Goal: Transaction & Acquisition: Purchase product/service

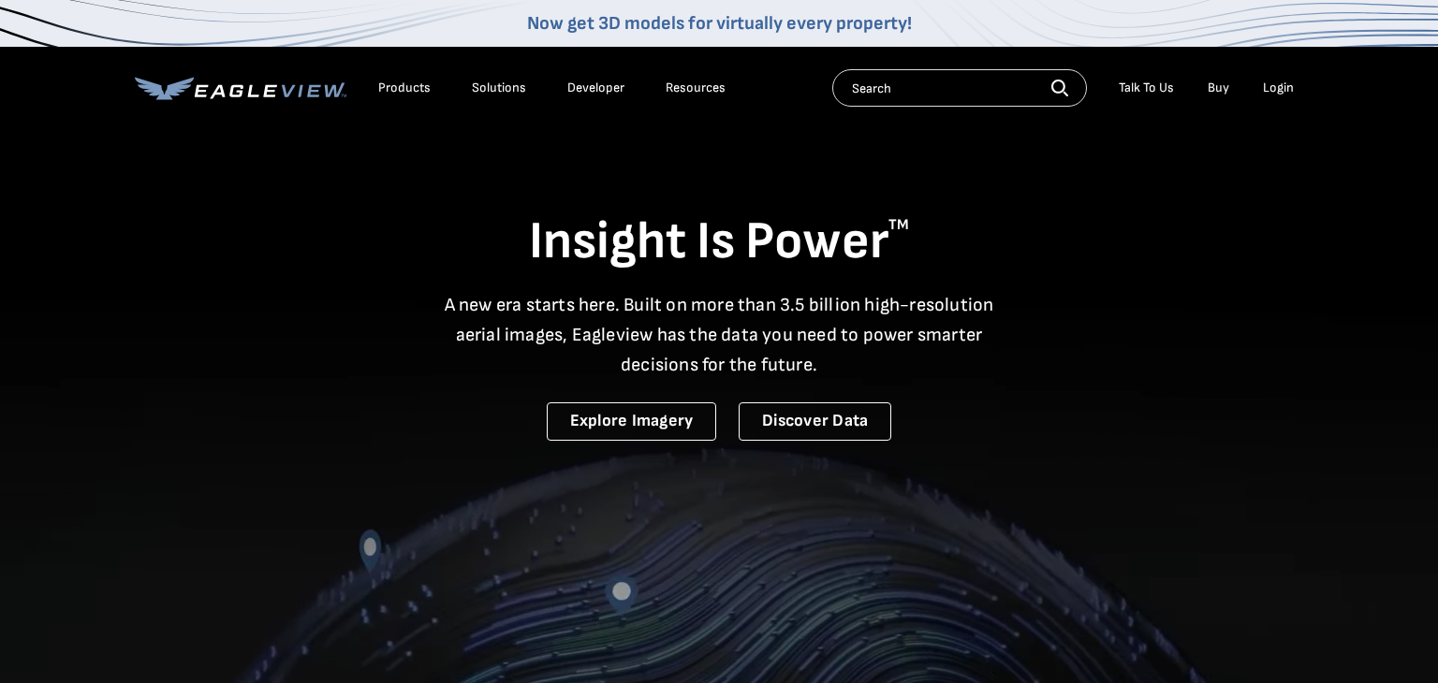
click at [1274, 90] on div "Login" at bounding box center [1278, 88] width 31 height 17
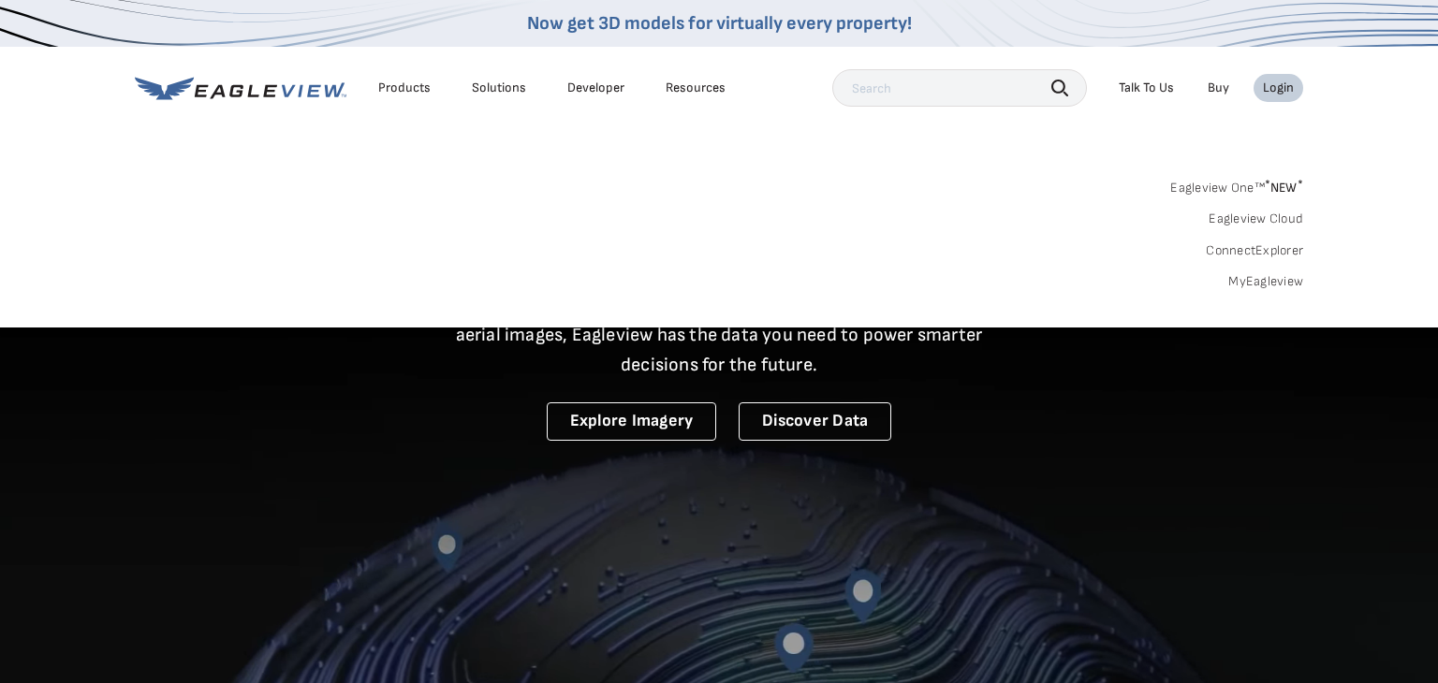
click at [1288, 283] on link "MyEagleview" at bounding box center [1265, 281] width 75 height 17
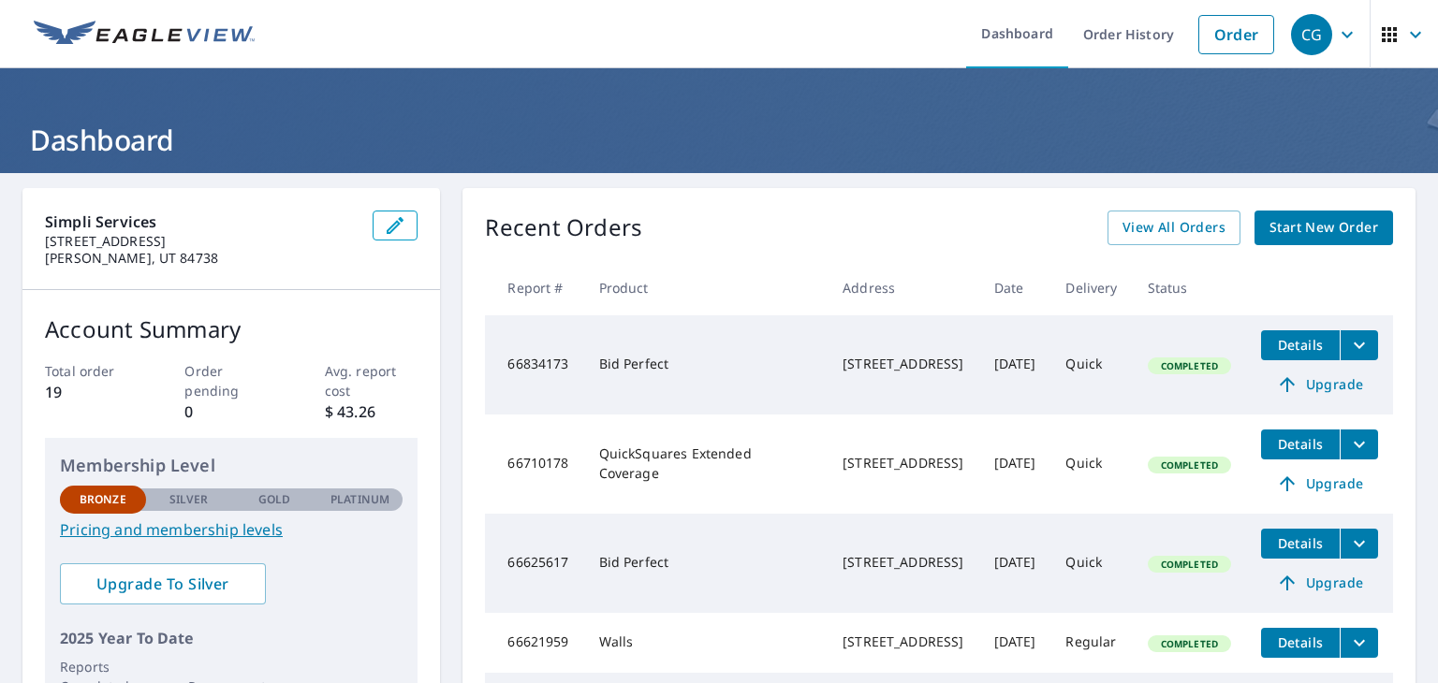
click at [390, 138] on h1 "Dashboard" at bounding box center [718, 140] width 1393 height 38
click at [1289, 216] on span "Start New Order" at bounding box center [1324, 227] width 109 height 23
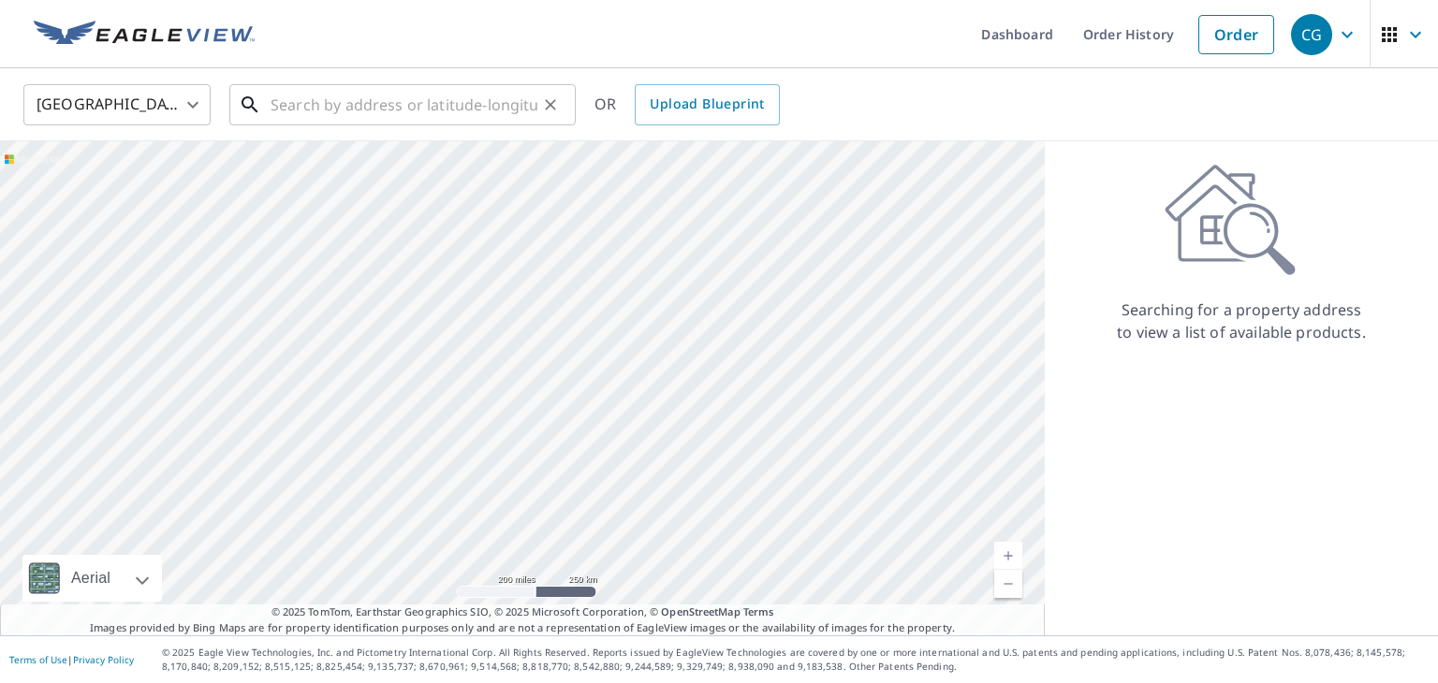
click at [286, 97] on input "text" at bounding box center [404, 105] width 267 height 52
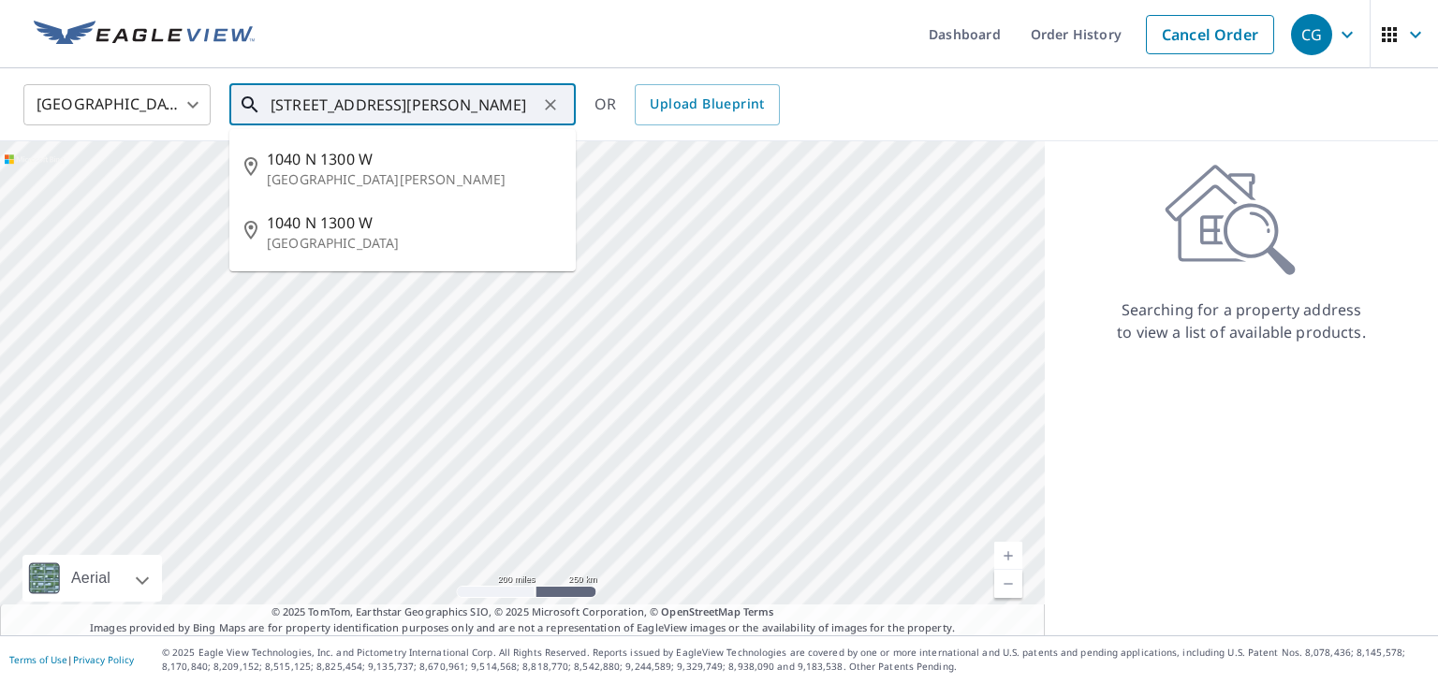
scroll to position [0, 39]
type input "[STREET_ADDRESS][PERSON_NAME]"
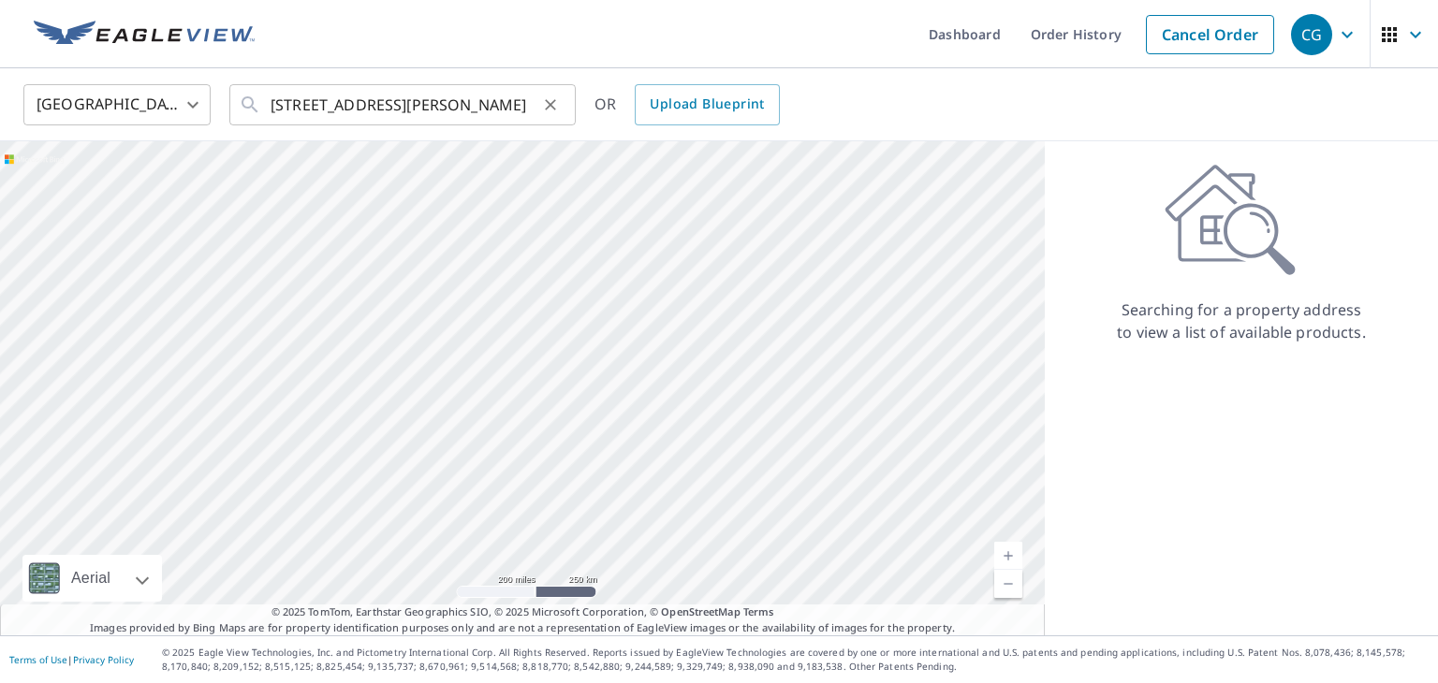
scroll to position [0, 0]
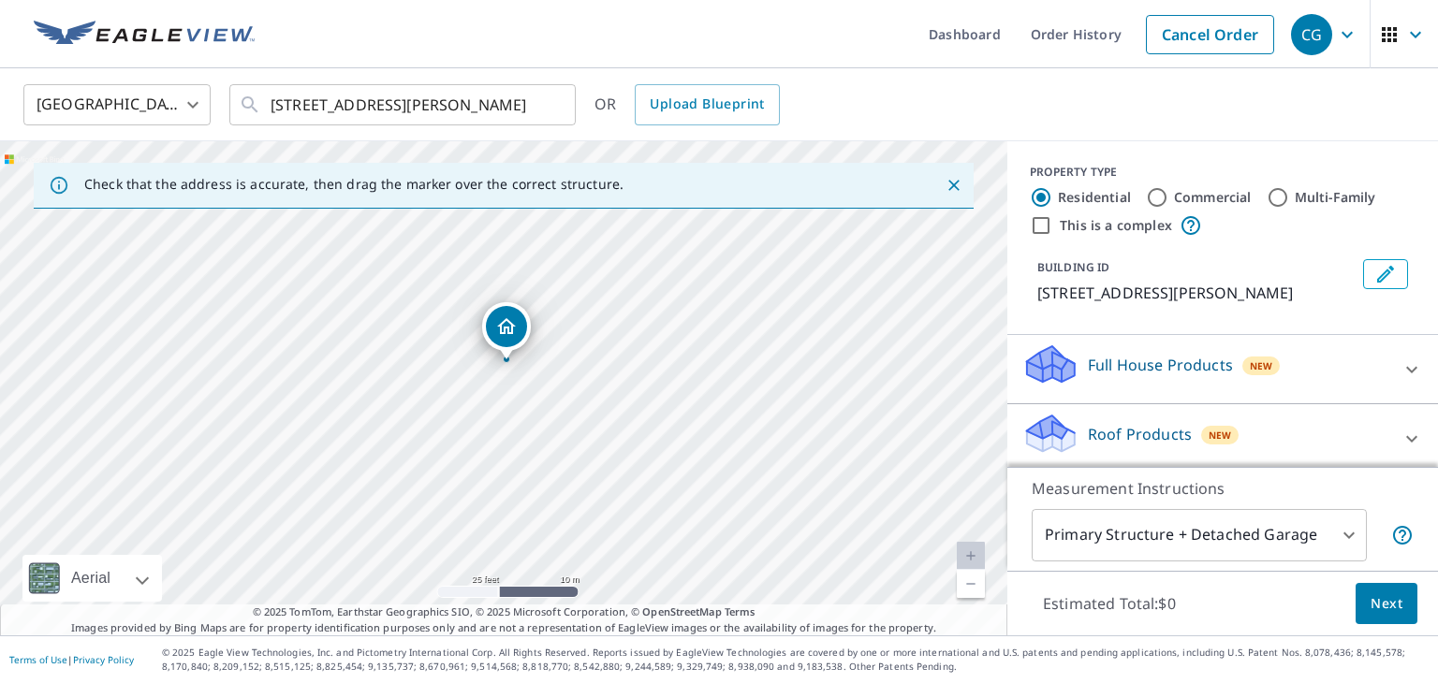
drag, startPoint x: 500, startPoint y: 481, endPoint x: 503, endPoint y: 457, distance: 24.5
click at [503, 457] on div "1040 N [STREET_ADDRESS][PERSON_NAME]" at bounding box center [503, 388] width 1007 height 494
drag, startPoint x: 446, startPoint y: 334, endPoint x: 429, endPoint y: 401, distance: 68.6
click at [429, 401] on div "1040 N [STREET_ADDRESS][PERSON_NAME]" at bounding box center [503, 388] width 1007 height 494
drag, startPoint x: 480, startPoint y: 331, endPoint x: 554, endPoint y: 434, distance: 126.8
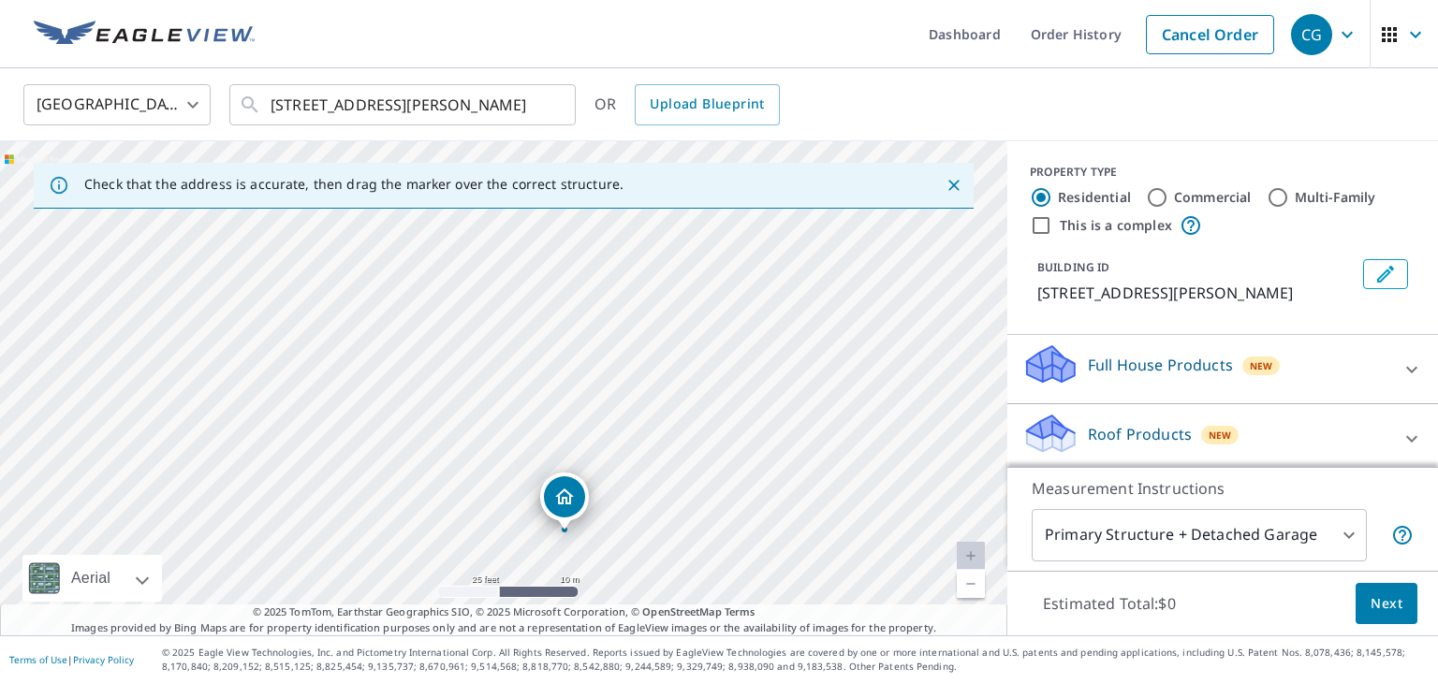
click at [554, 434] on div "1040 N [STREET_ADDRESS][PERSON_NAME]" at bounding box center [503, 388] width 1007 height 494
drag, startPoint x: 506, startPoint y: 418, endPoint x: 511, endPoint y: 450, distance: 33.2
click at [511, 450] on div "1040 N [STREET_ADDRESS][PERSON_NAME]" at bounding box center [503, 388] width 1007 height 494
drag, startPoint x: 645, startPoint y: 556, endPoint x: 639, endPoint y: 538, distance: 19.0
click at [639, 538] on div "1040 N [STREET_ADDRESS][PERSON_NAME]" at bounding box center [503, 388] width 1007 height 494
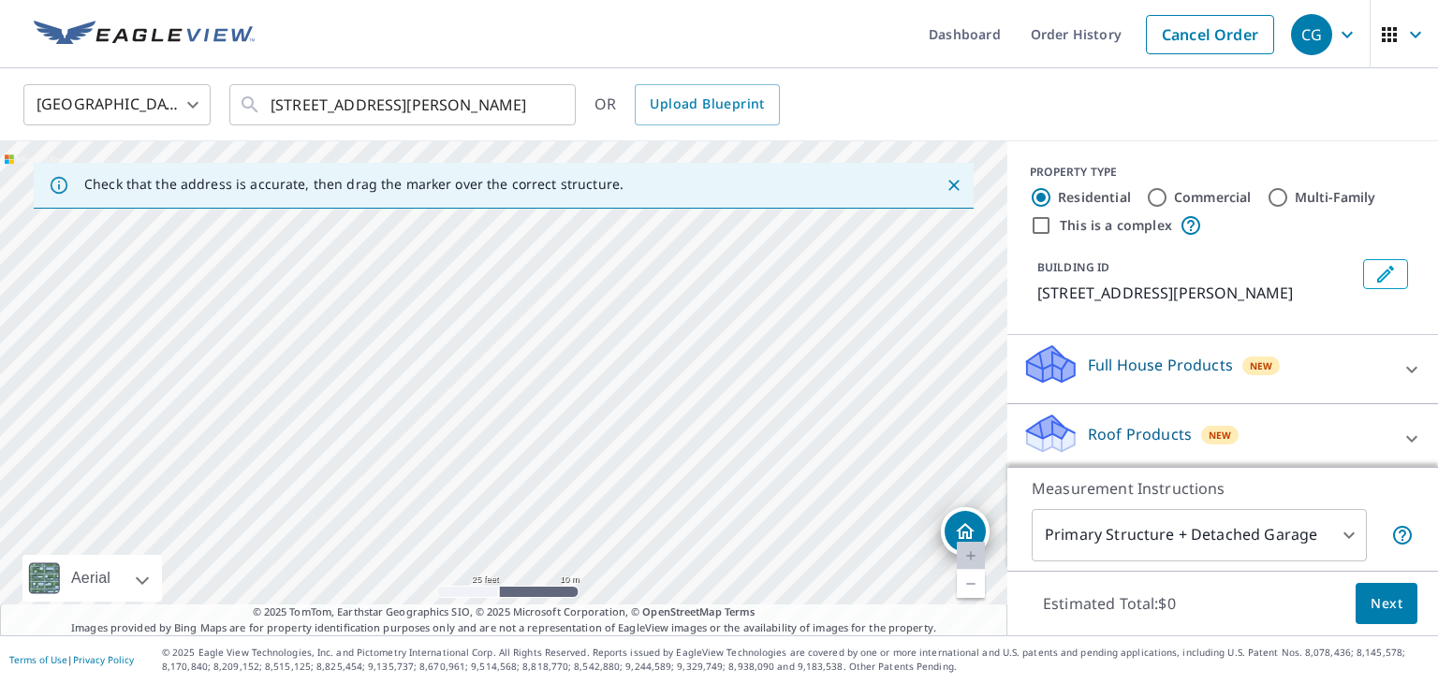
drag, startPoint x: 565, startPoint y: 528, endPoint x: 932, endPoint y: 462, distance: 372.8
click at [932, 462] on div "1040 N [STREET_ADDRESS][PERSON_NAME]" at bounding box center [503, 388] width 1007 height 494
drag, startPoint x: 846, startPoint y: 459, endPoint x: 584, endPoint y: 421, distance: 264.8
click at [584, 421] on div "1040 N [STREET_ADDRESS][PERSON_NAME]" at bounding box center [503, 388] width 1007 height 494
drag, startPoint x: 850, startPoint y: 314, endPoint x: 778, endPoint y: 402, distance: 113.8
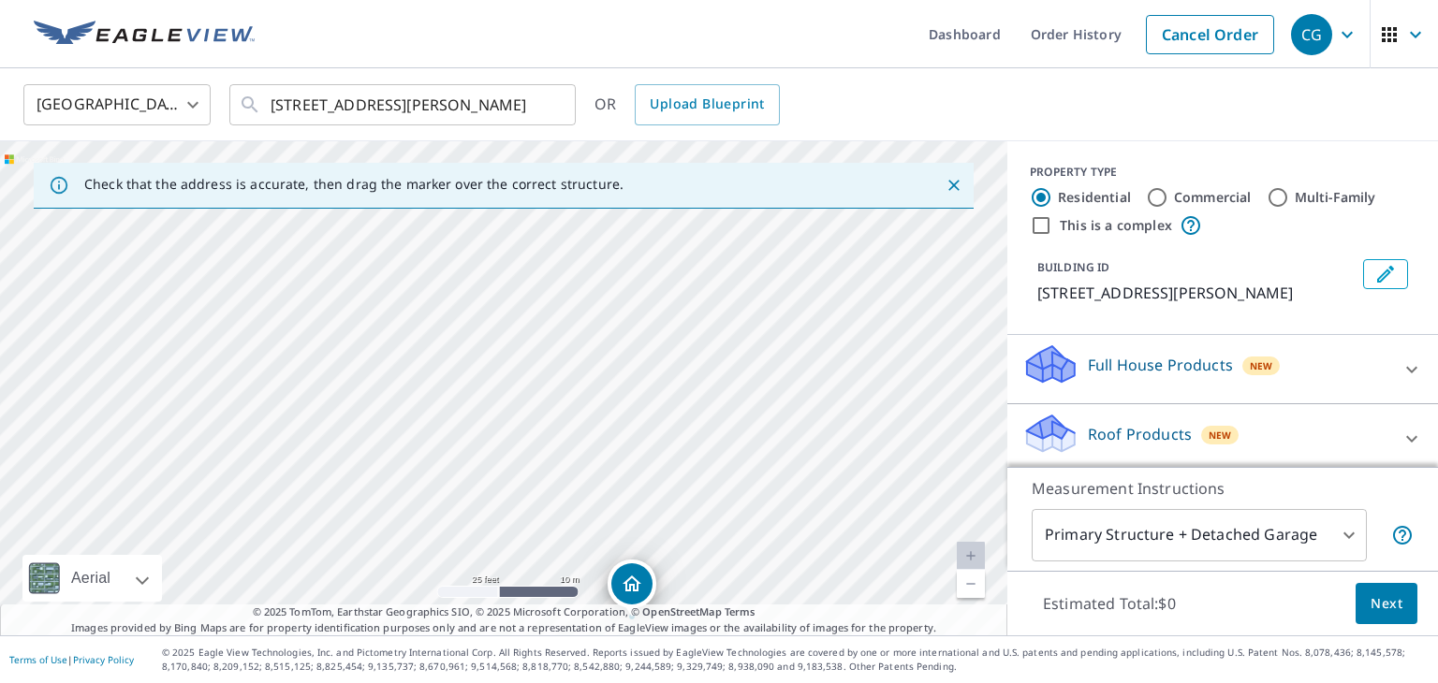
click at [778, 402] on div "1040 N [STREET_ADDRESS][PERSON_NAME]" at bounding box center [503, 388] width 1007 height 494
drag, startPoint x: 624, startPoint y: 586, endPoint x: 705, endPoint y: 350, distance: 249.3
click at [1411, 435] on icon at bounding box center [1412, 439] width 22 height 22
click at [1411, 435] on icon at bounding box center [1411, 438] width 11 height 7
click at [1417, 439] on icon at bounding box center [1412, 439] width 22 height 22
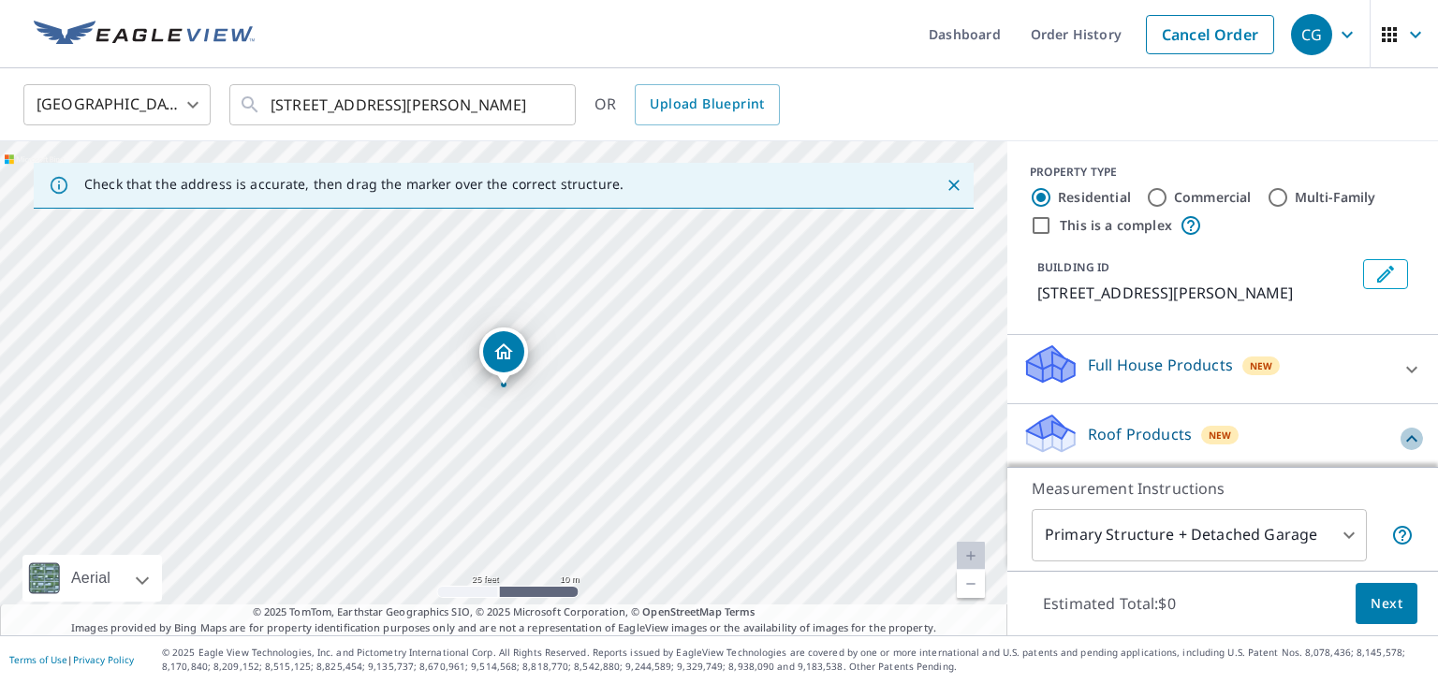
click at [1417, 439] on icon at bounding box center [1412, 439] width 22 height 22
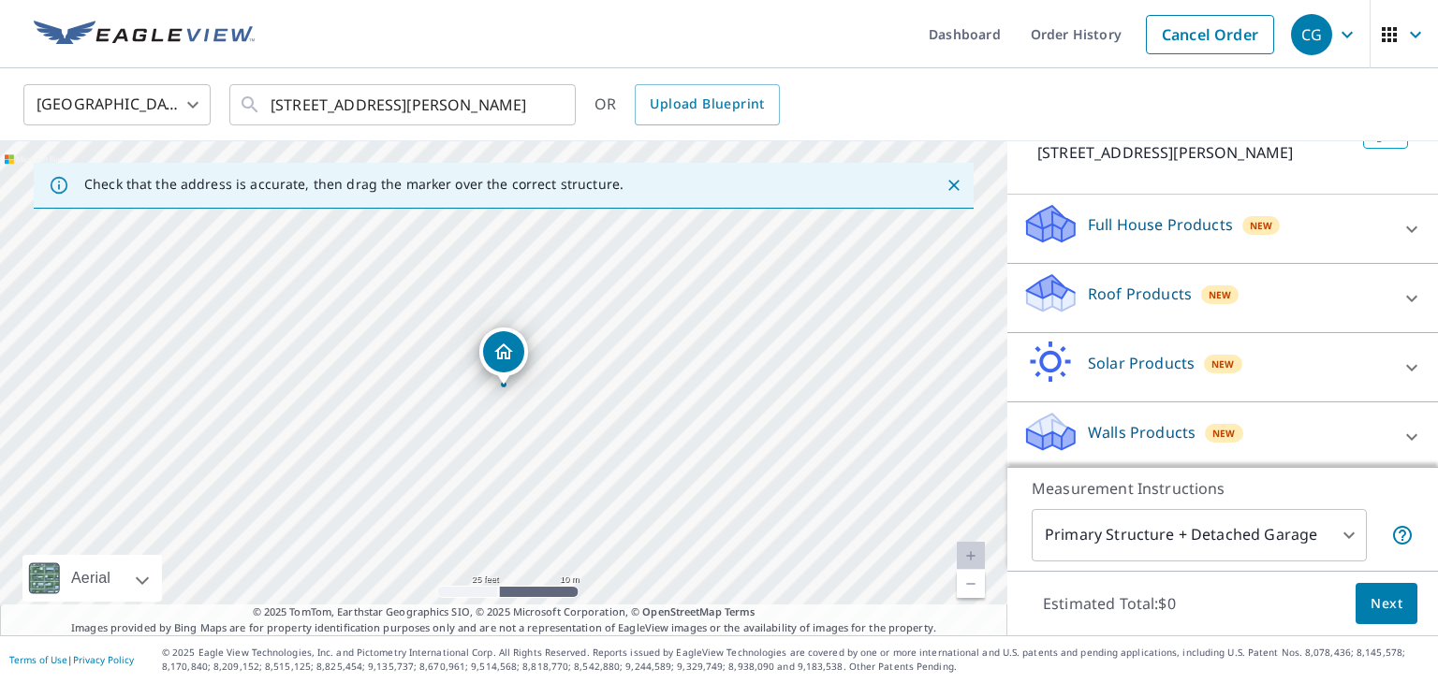
scroll to position [144, 0]
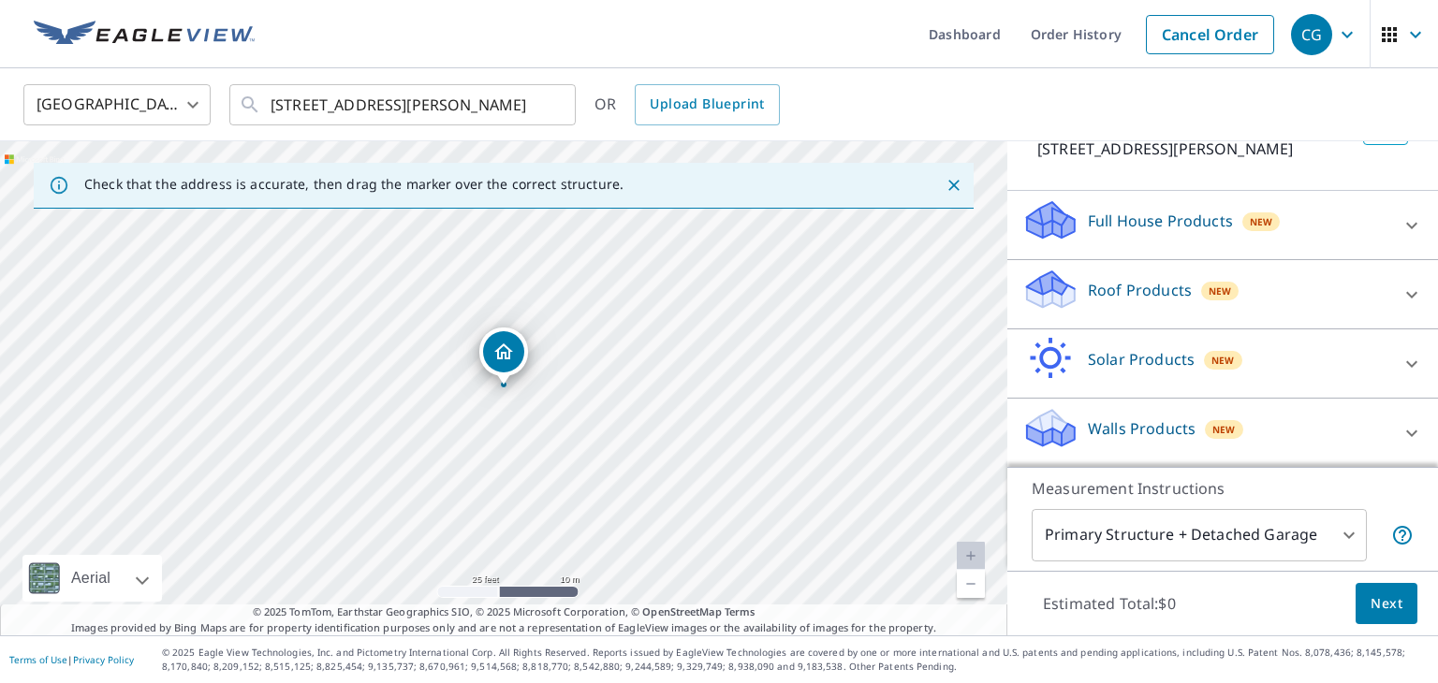
click at [1414, 296] on icon at bounding box center [1412, 295] width 22 height 22
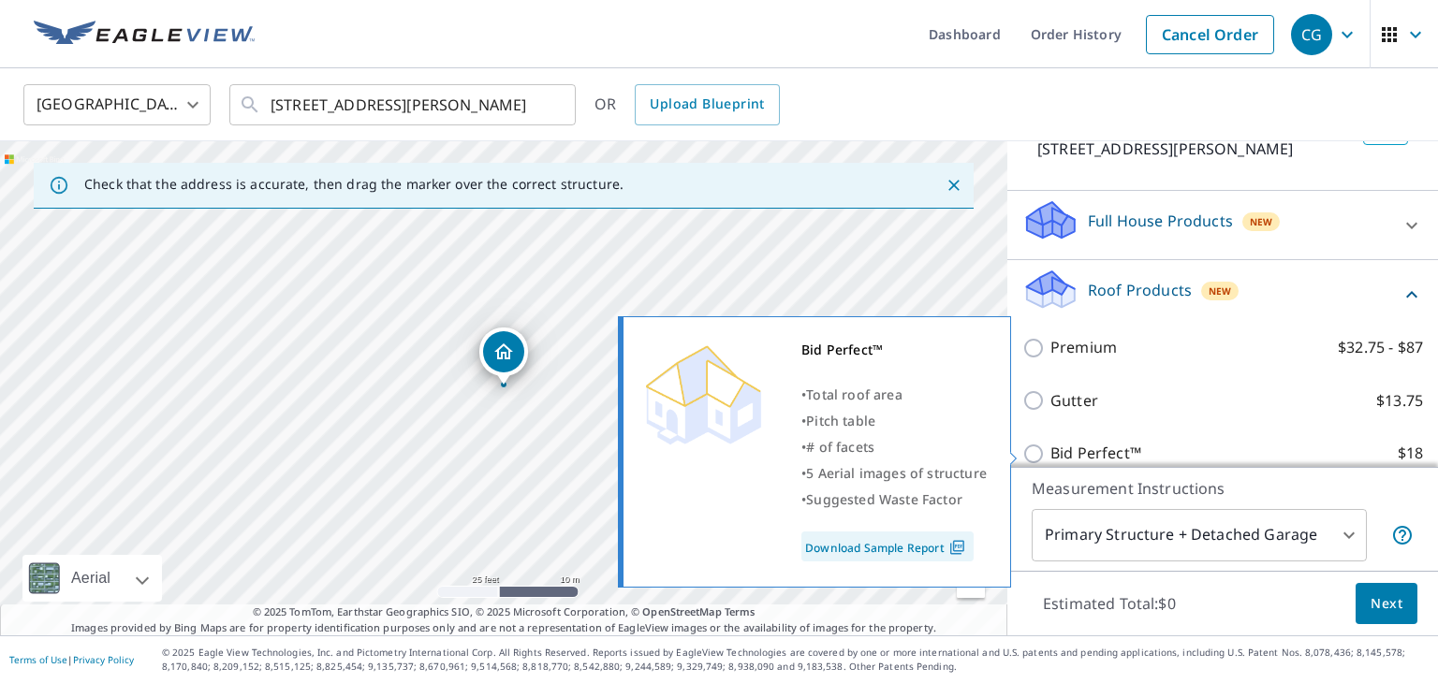
click at [1040, 455] on input "Bid Perfect™ $18" at bounding box center [1036, 454] width 28 height 22
checkbox input "true"
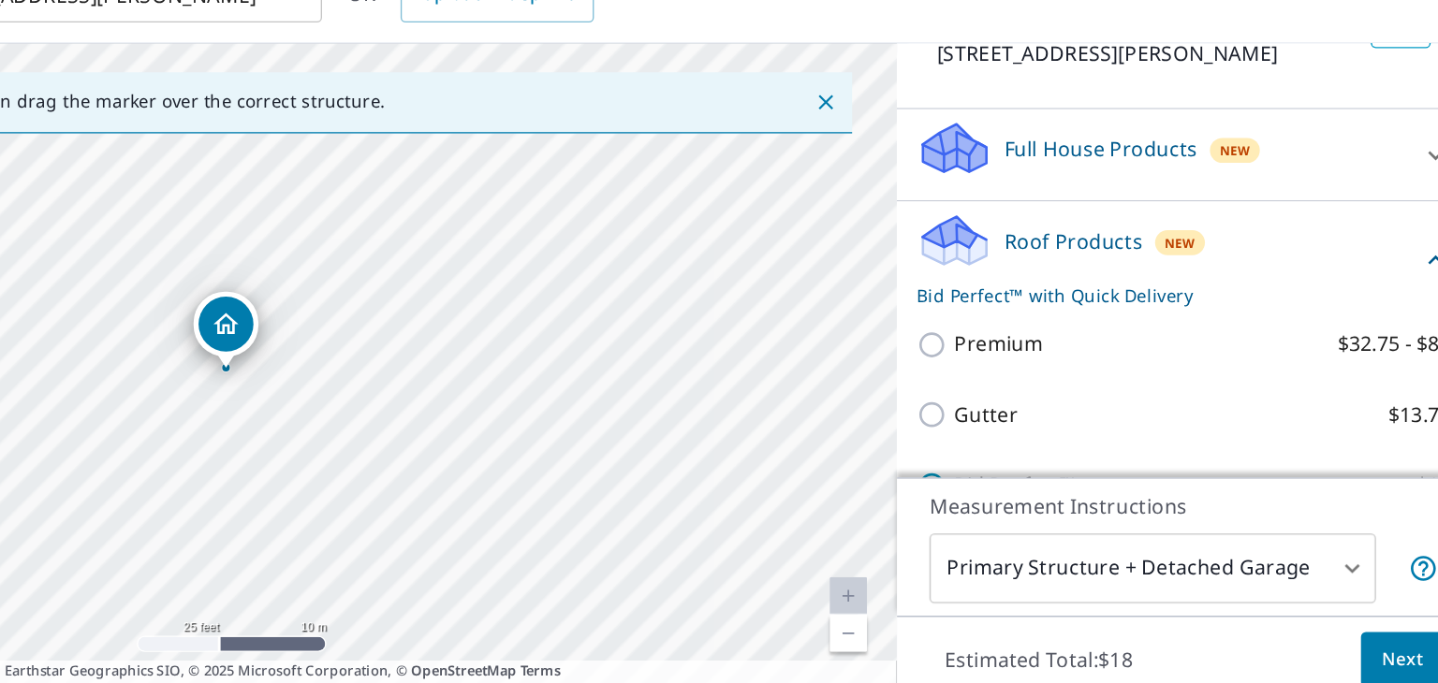
click at [1340, 435] on div "Gutter $13.75" at bounding box center [1222, 420] width 401 height 53
click at [581, 492] on div "[STREET_ADDRESS][PERSON_NAME]" at bounding box center [503, 388] width 1007 height 494
click at [1016, 389] on div "Roof Products New Bid Perfect™ with Quick Delivery Premium $32.75 - $87 Gutter …" at bounding box center [1222, 404] width 431 height 289
click at [756, 442] on div "[STREET_ADDRESS][PERSON_NAME]" at bounding box center [503, 388] width 1007 height 494
drag, startPoint x: 574, startPoint y: 467, endPoint x: 543, endPoint y: 476, distance: 32.0
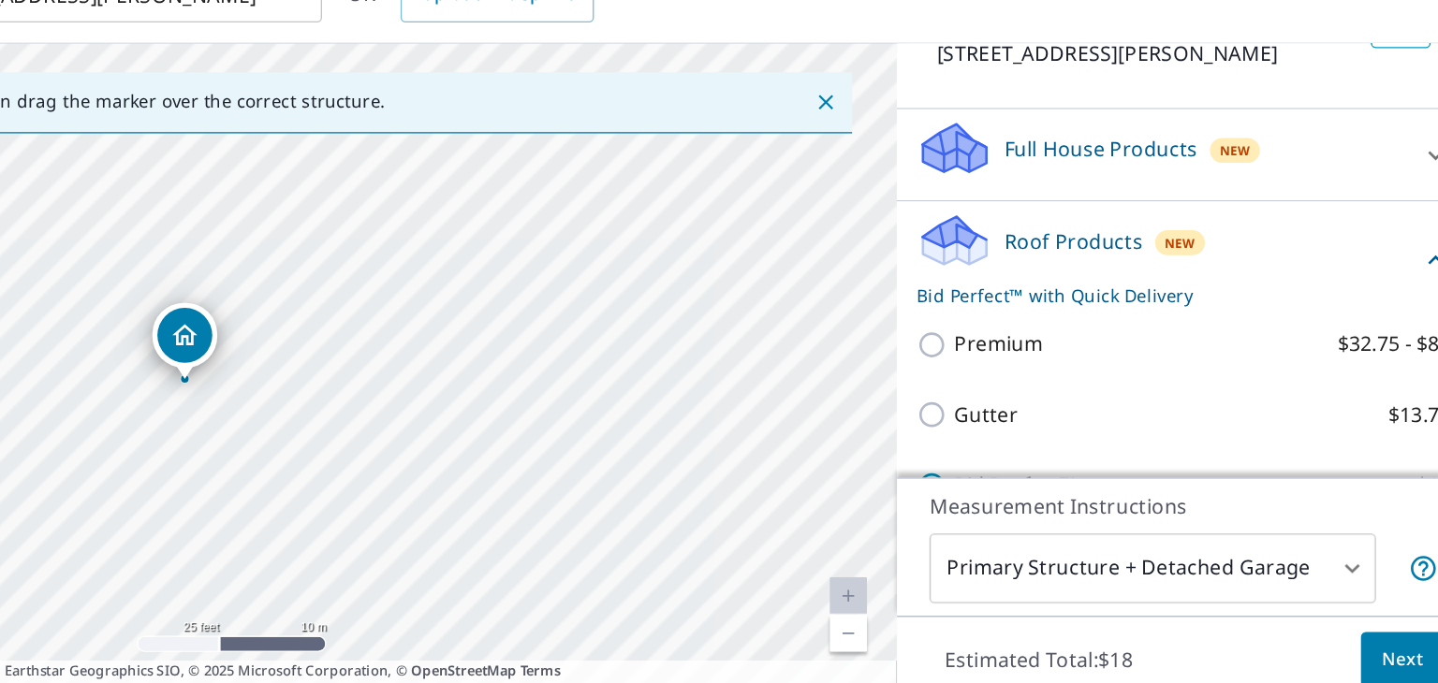
click at [543, 476] on div "[STREET_ADDRESS][PERSON_NAME]" at bounding box center [503, 388] width 1007 height 494
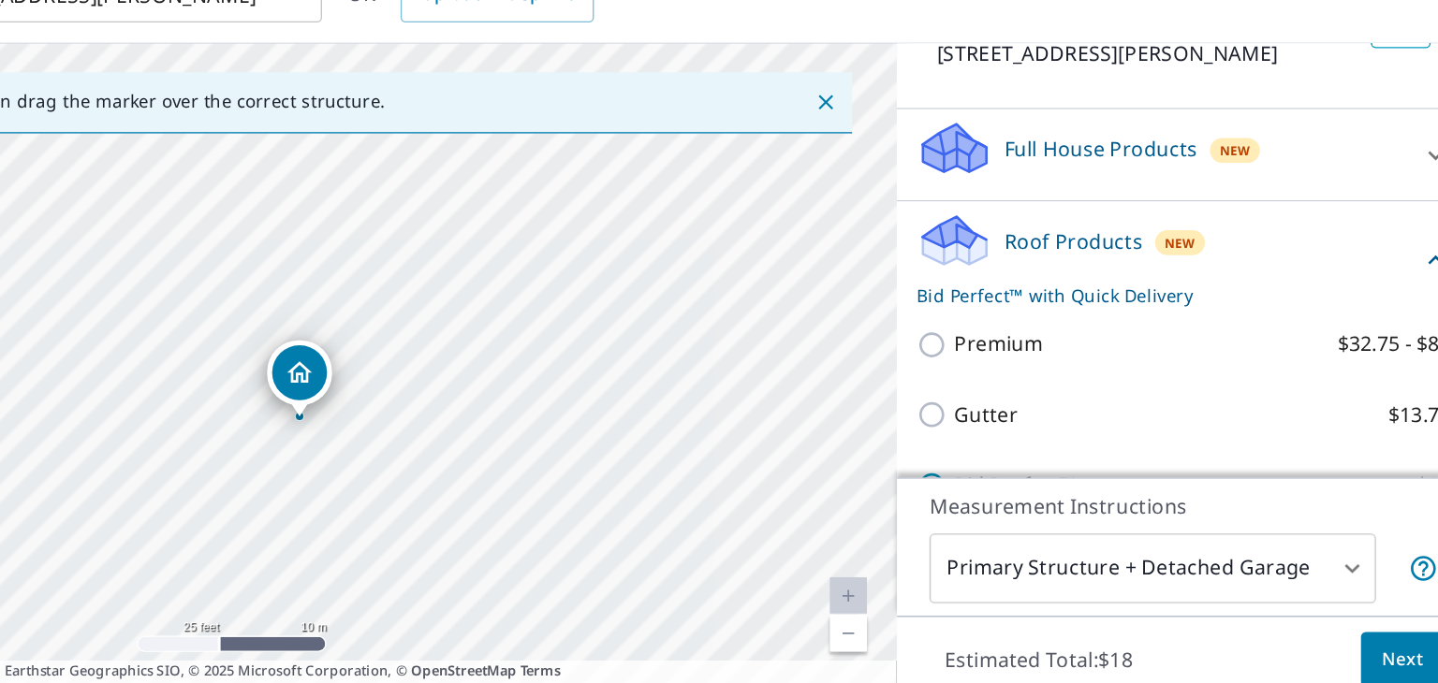
drag, startPoint x: 433, startPoint y: 472, endPoint x: 569, endPoint y: 491, distance: 137.0
click at [569, 491] on div "[STREET_ADDRESS][PERSON_NAME]" at bounding box center [503, 388] width 1007 height 494
click at [1091, 169] on div "PROPERTY TYPE Residential Commercial Multi-Family This is a complex BUILDING ID…" at bounding box center [1222, 94] width 431 height 194
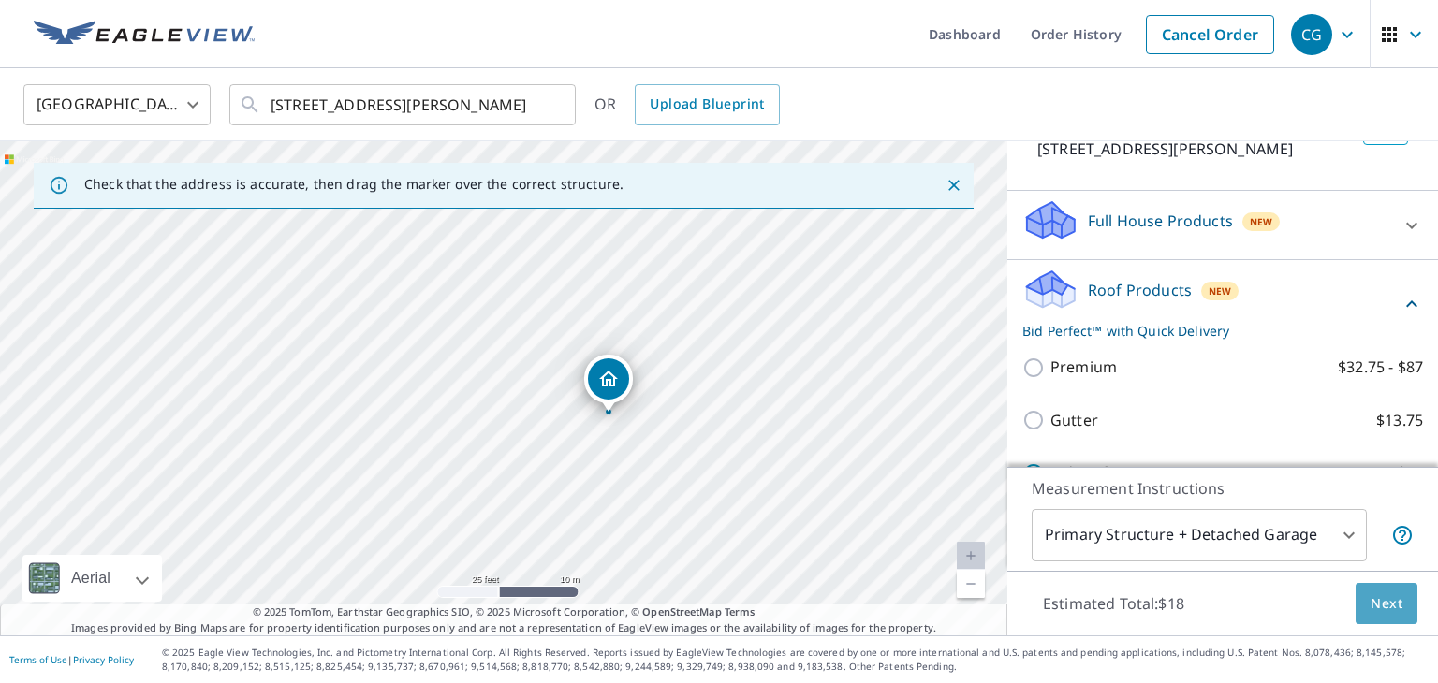
click at [1392, 596] on span "Next" at bounding box center [1387, 604] width 32 height 23
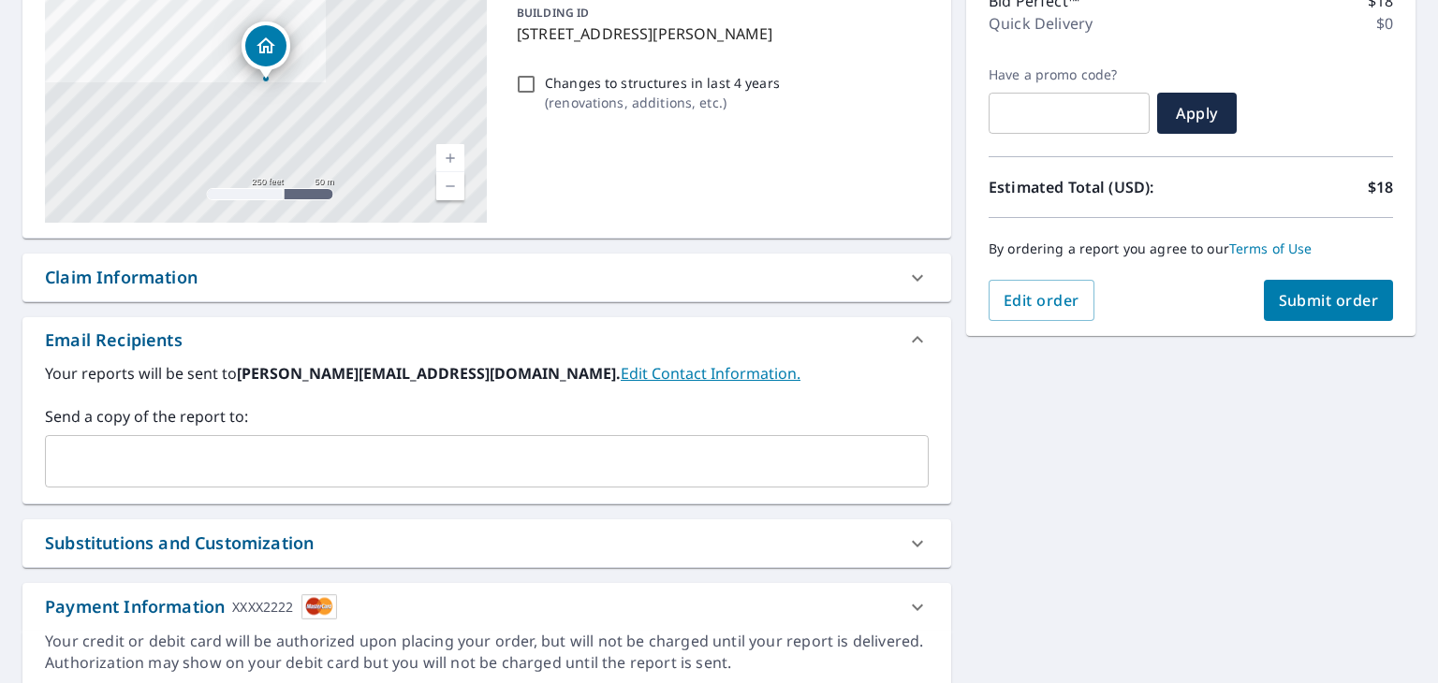
scroll to position [300, 0]
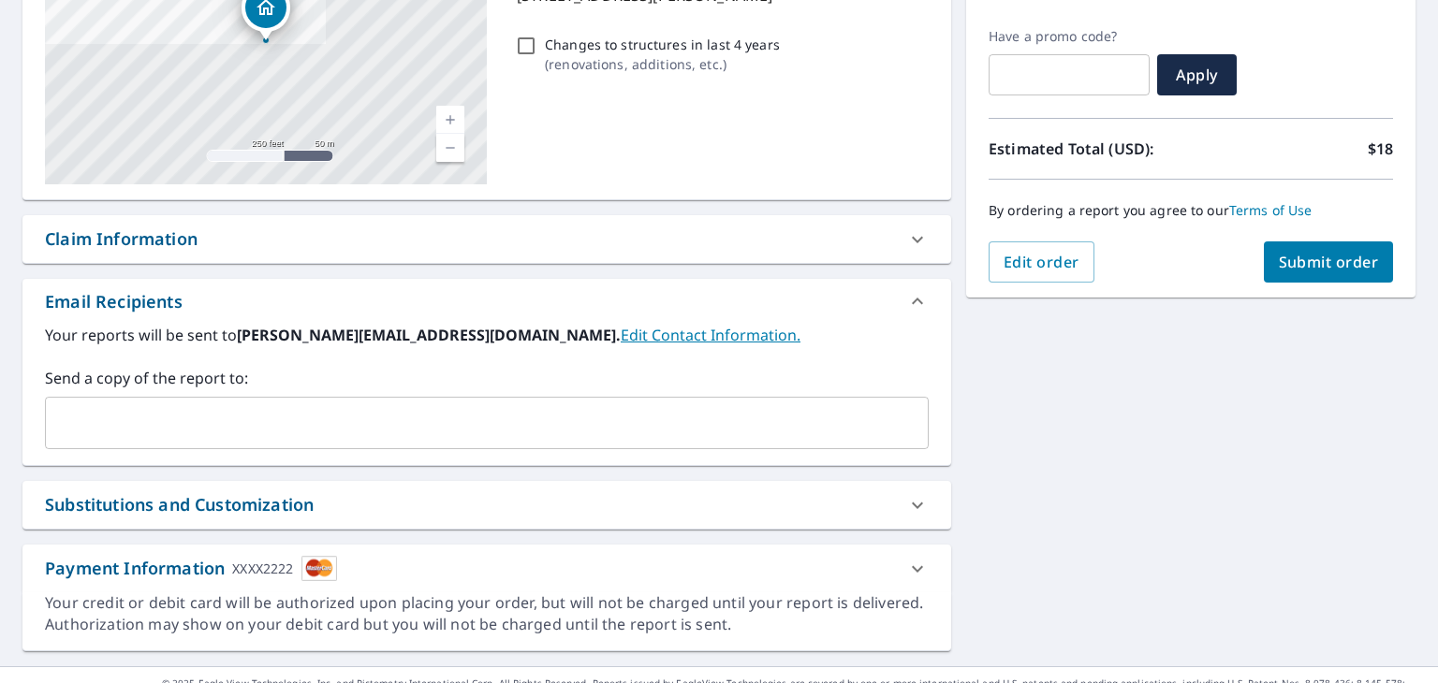
click at [268, 418] on input "text" at bounding box center [472, 423] width 839 height 36
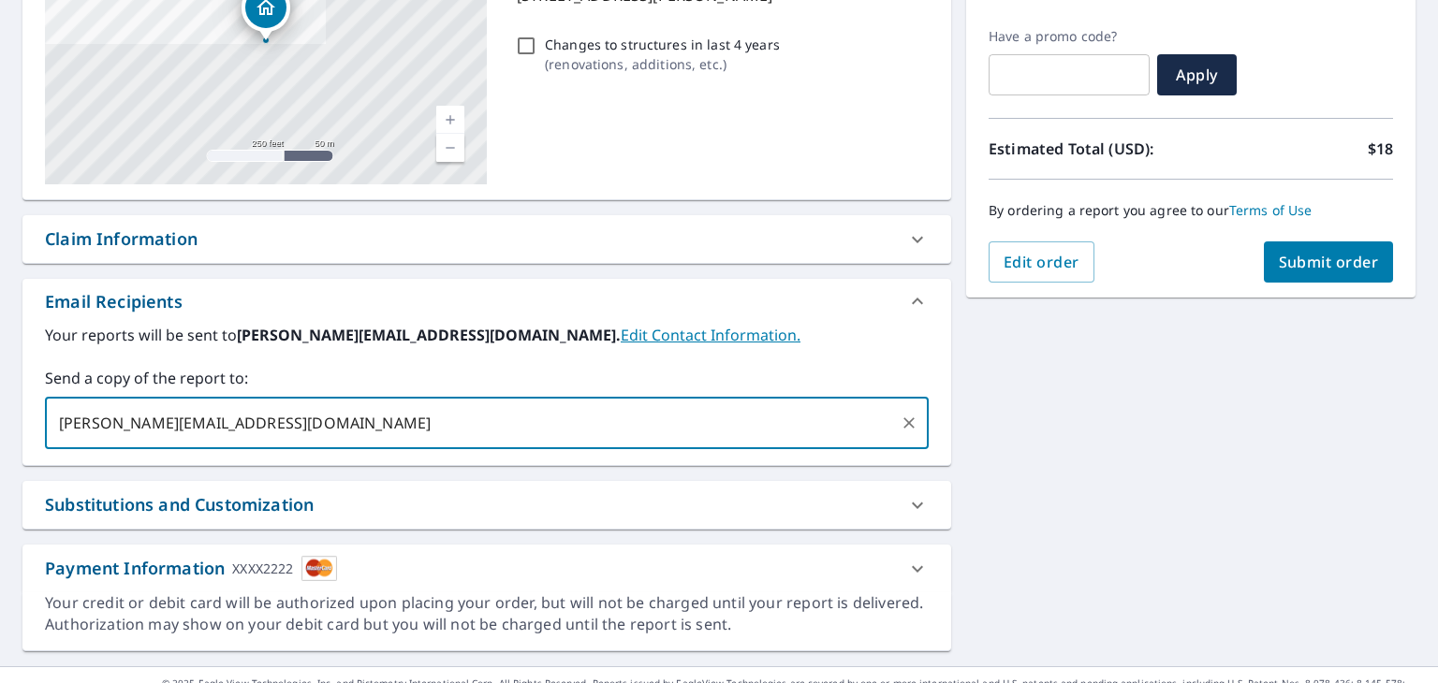
type input "[PERSON_NAME][EMAIL_ADDRESS][DOMAIN_NAME]"
click at [1290, 279] on button "Submit order" at bounding box center [1329, 262] width 130 height 41
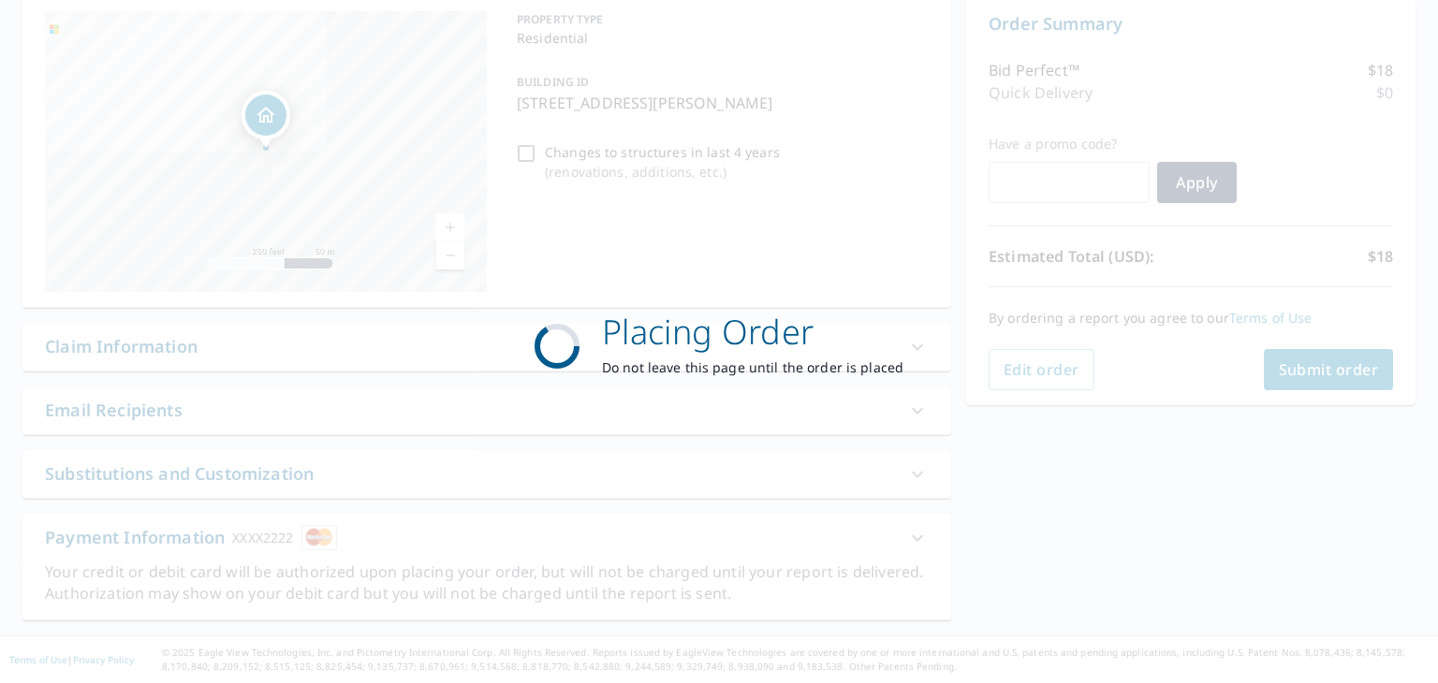
scroll to position [191, 0]
